Goal: Task Accomplishment & Management: Manage account settings

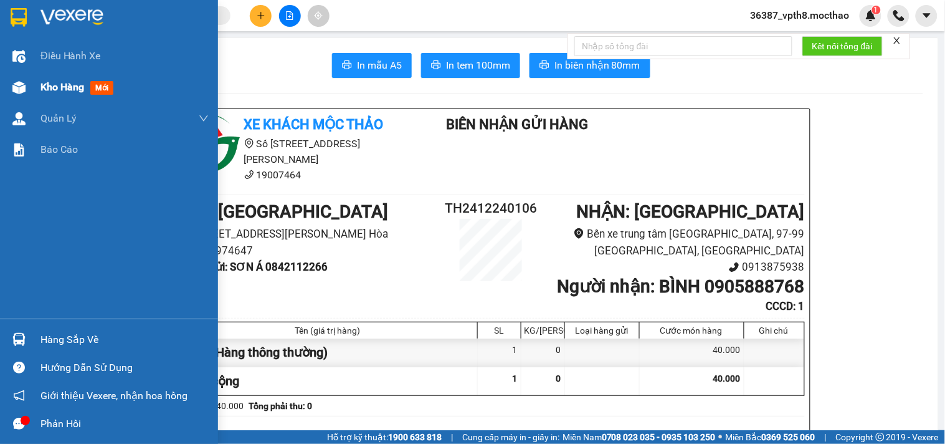
click at [66, 82] on span "Kho hàng" at bounding box center [63, 87] width 44 height 12
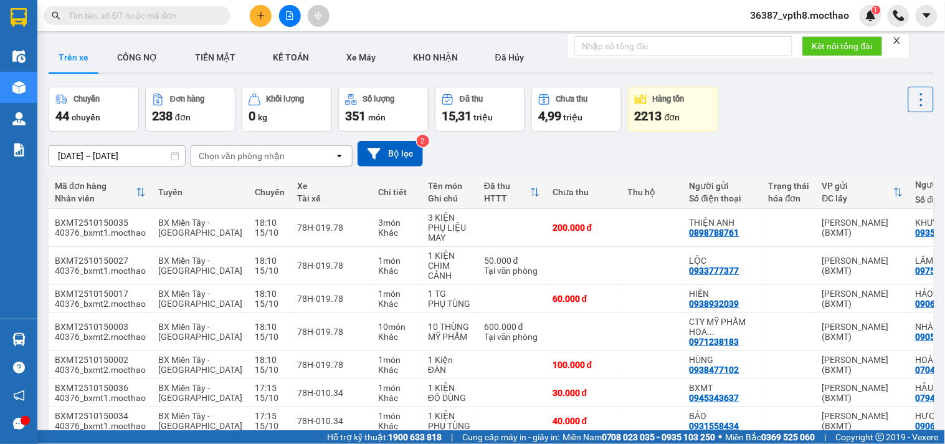
click at [826, 16] on span "36387_vpth8.mocthao" at bounding box center [800, 15] width 119 height 16
click at [781, 35] on span "Đăng xuất" at bounding box center [806, 39] width 93 height 14
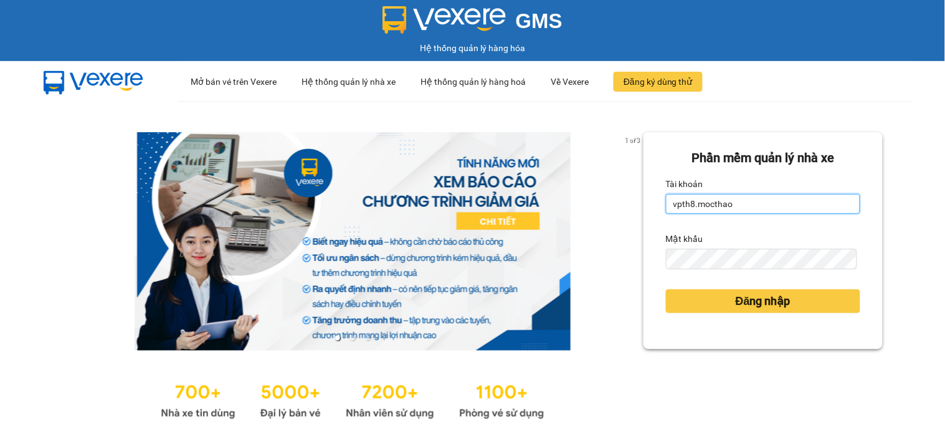
click at [734, 207] on input "vpth8.mocthao" at bounding box center [763, 204] width 194 height 20
type input "bxmt1.mocthao"
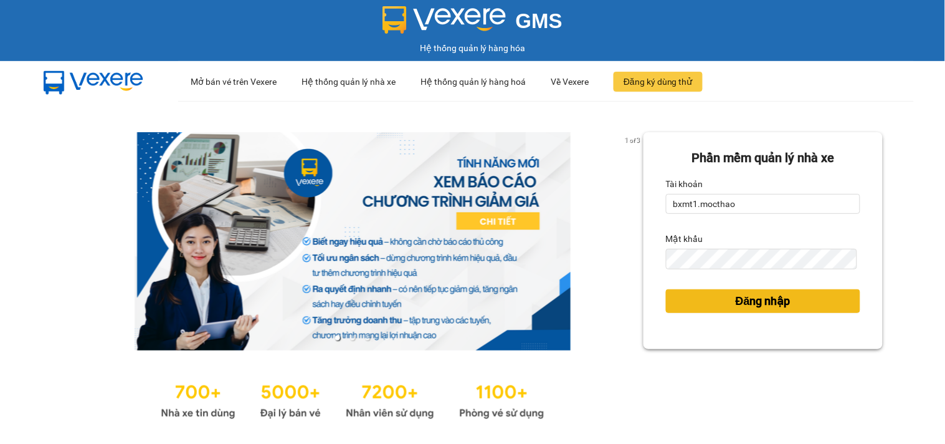
click at [761, 305] on span "Đăng nhập" at bounding box center [763, 300] width 55 height 17
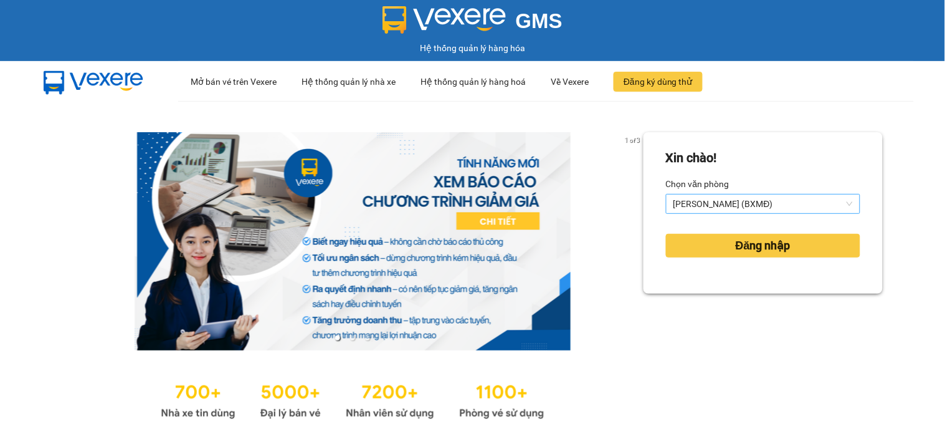
drag, startPoint x: 728, startPoint y: 203, endPoint x: 728, endPoint y: 210, distance: 7.5
click at [728, 203] on span "Hồ Chí Minh (BXMĐ)" at bounding box center [763, 203] width 179 height 19
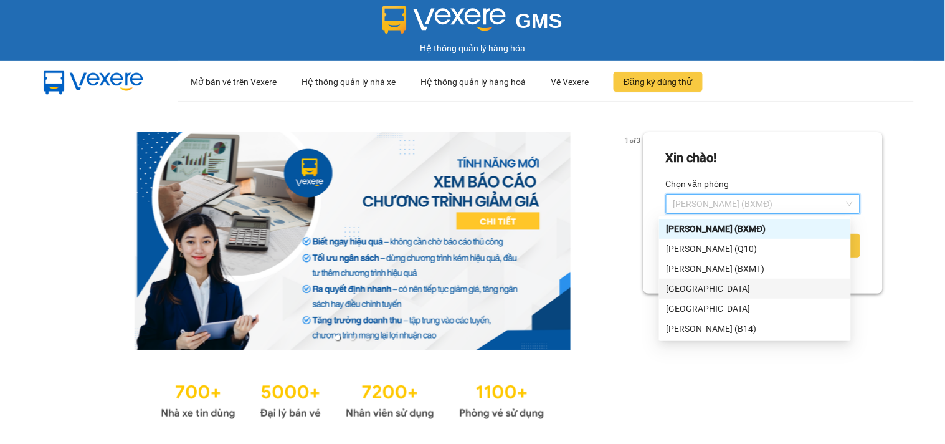
click at [696, 288] on div "[GEOGRAPHIC_DATA]" at bounding box center [755, 289] width 177 height 14
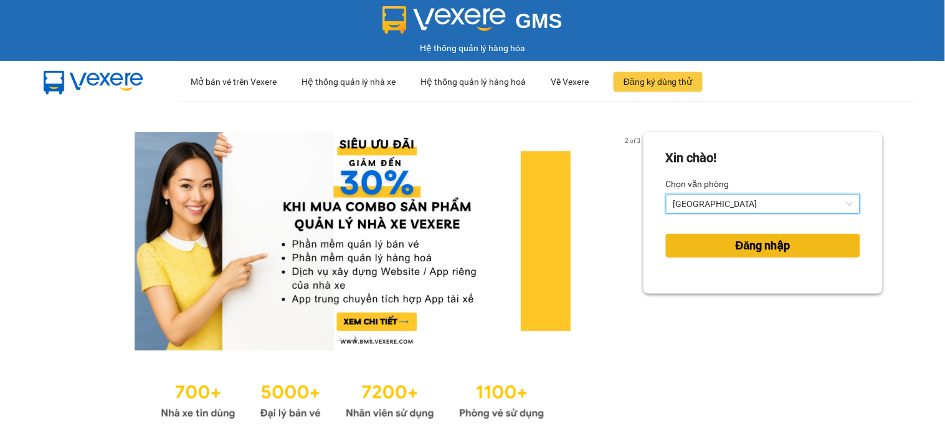
click at [785, 246] on button "Đăng nhập" at bounding box center [763, 246] width 194 height 24
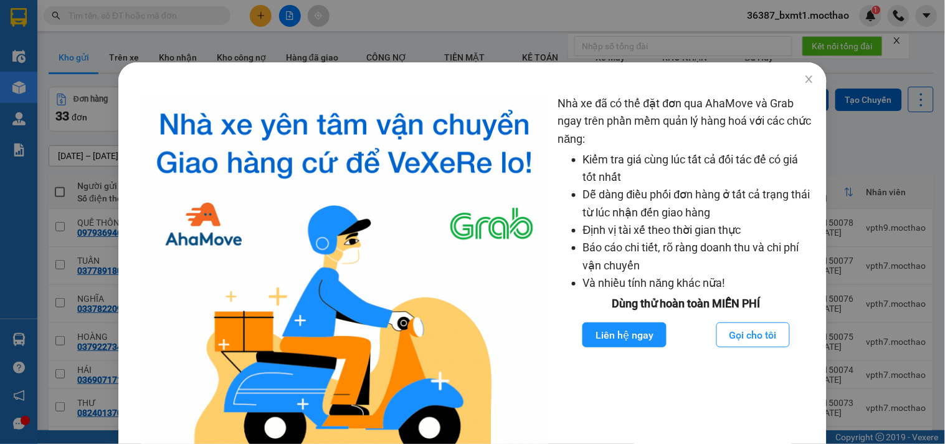
click at [876, 171] on div "Nhà xe đã có thể đặt đơn qua AhaMove và Grab ngay trên phần mềm quản lý hàng ho…" at bounding box center [472, 222] width 945 height 444
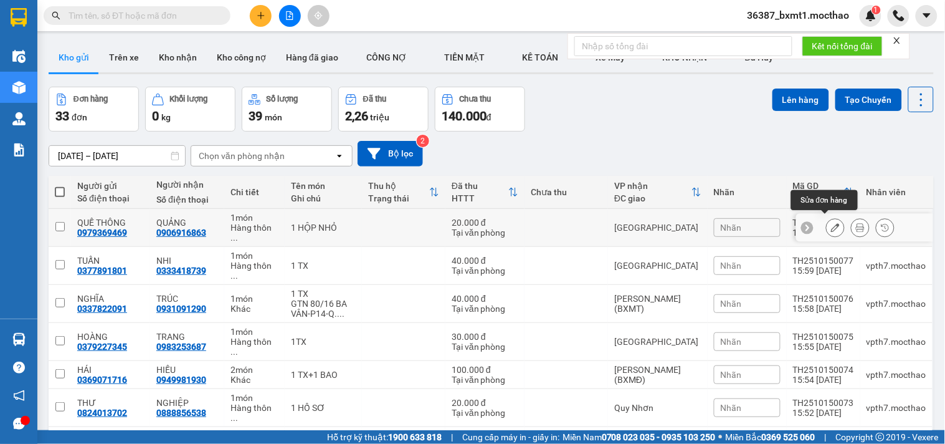
click at [831, 223] on icon at bounding box center [835, 227] width 9 height 9
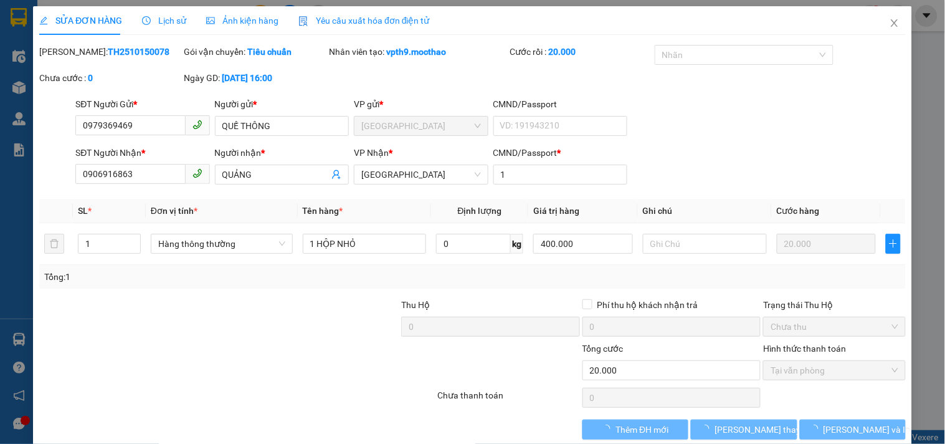
type input "0979369469"
type input "0906916863"
type input "1"
type input "0"
type input "20.000"
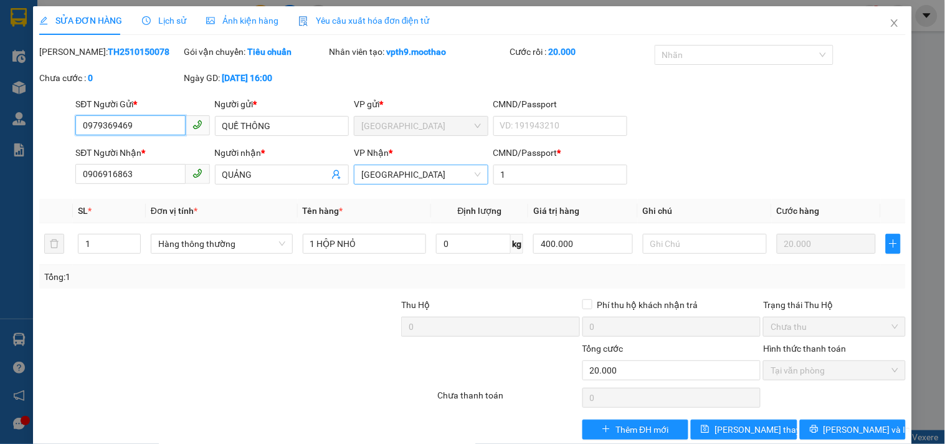
click at [439, 175] on span "[GEOGRAPHIC_DATA]" at bounding box center [420, 174] width 119 height 19
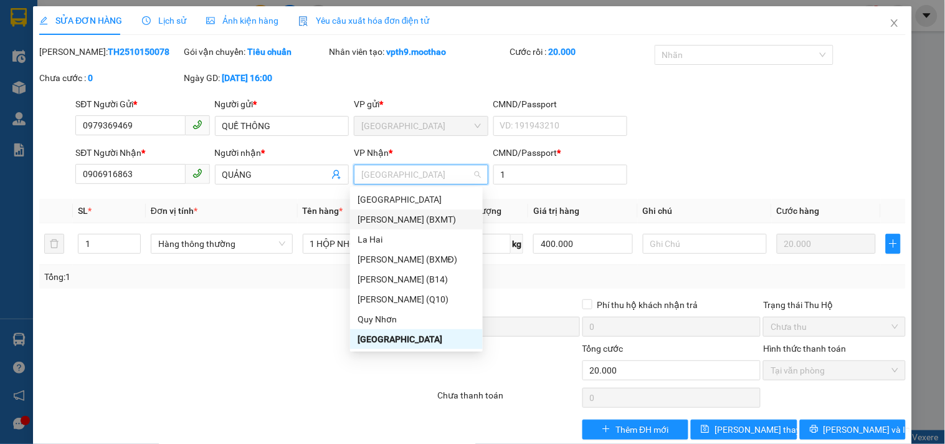
click at [424, 216] on div "Hồ Chí Minh (BXMT)" at bounding box center [417, 219] width 118 height 14
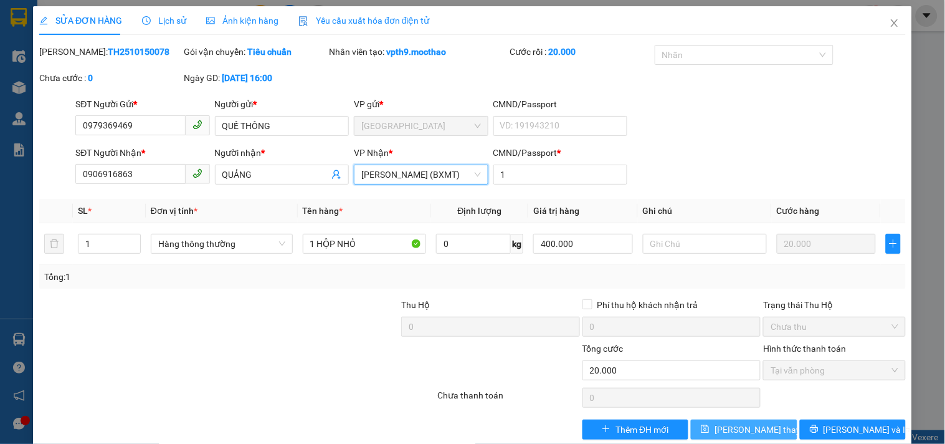
click at [743, 424] on span "Lưu thay đổi" at bounding box center [765, 429] width 100 height 14
